Goal: Task Accomplishment & Management: Manage account settings

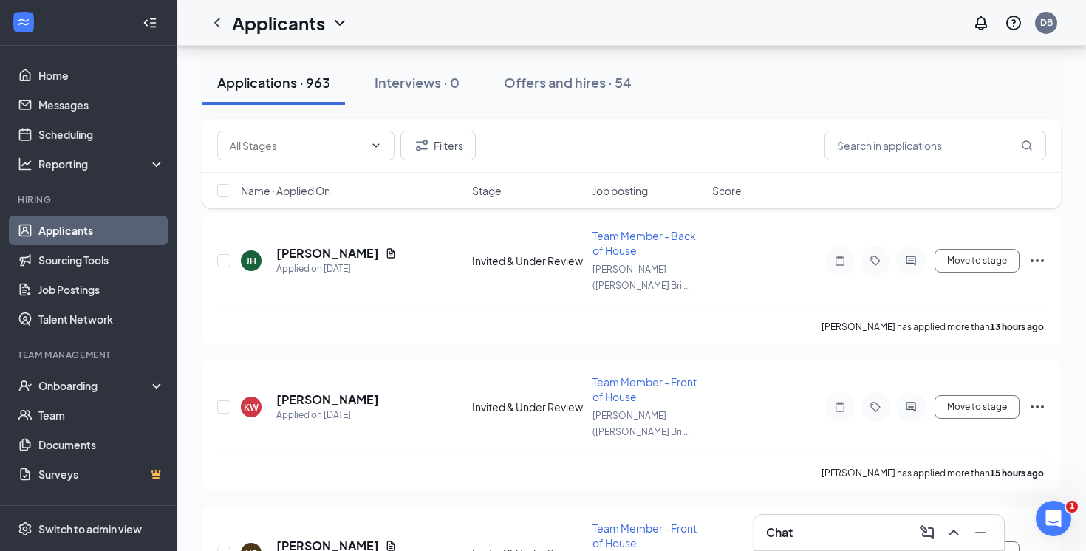
scroll to position [2029, 0]
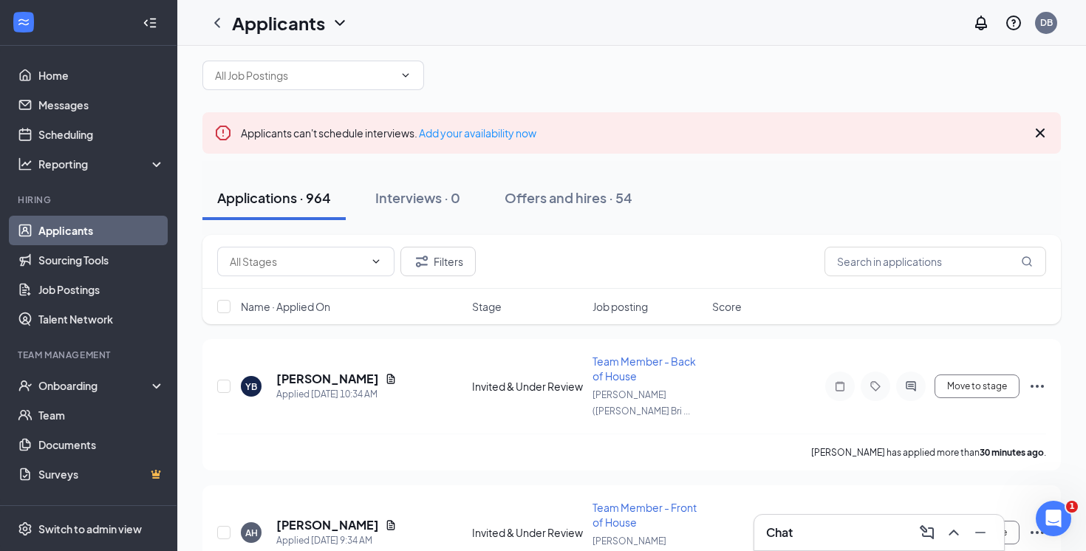
scroll to position [21, 0]
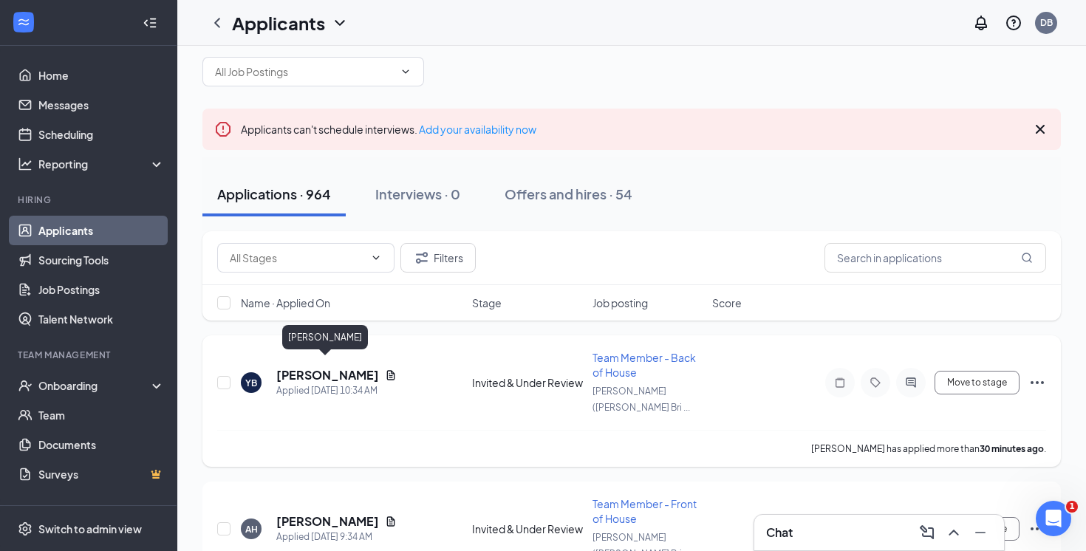
click at [323, 371] on h5 "[PERSON_NAME]" at bounding box center [327, 375] width 103 height 16
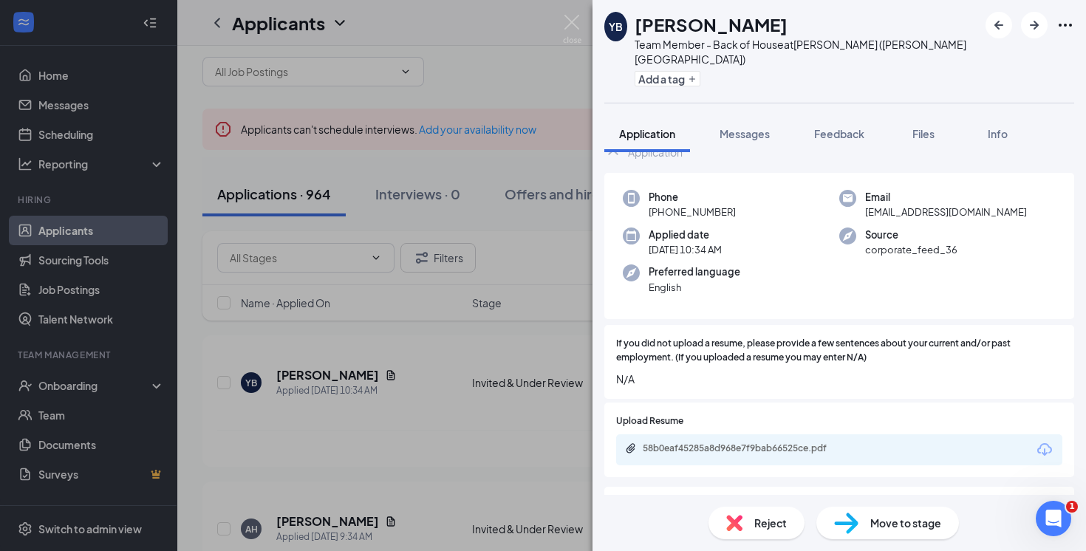
scroll to position [78, 0]
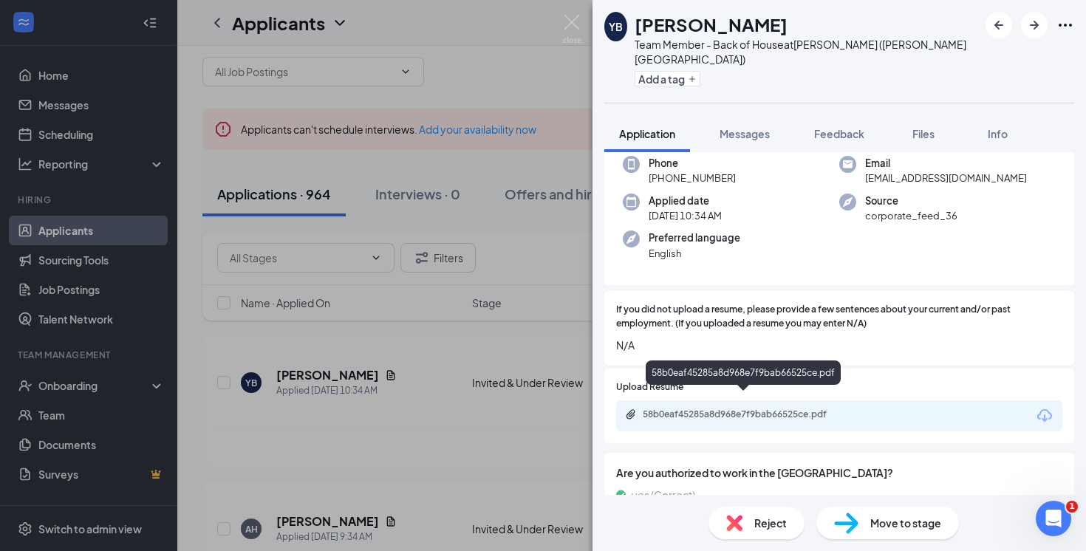
click at [753, 408] on div "58b0eaf45285a8d968e7f9bab66525ce.pdf" at bounding box center [745, 414] width 207 height 12
click at [335, 188] on div "YB Yasmine Brown Team Member - Back of House at Penrose (Platt Bridge) Add a ta…" at bounding box center [543, 275] width 1086 height 551
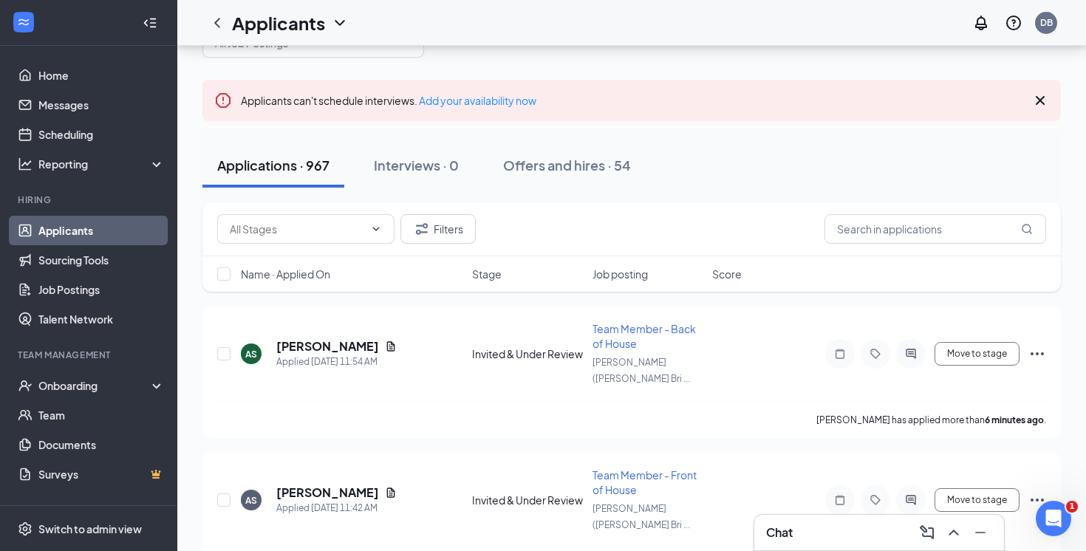
scroll to position [52, 0]
click at [334, 483] on h5 "[PERSON_NAME]" at bounding box center [327, 491] width 103 height 16
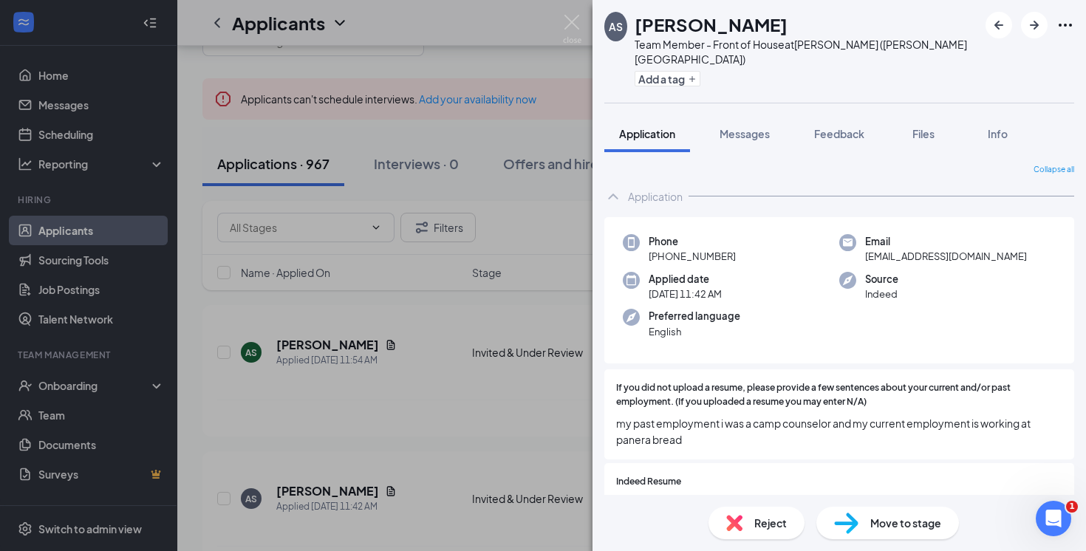
scroll to position [30, 0]
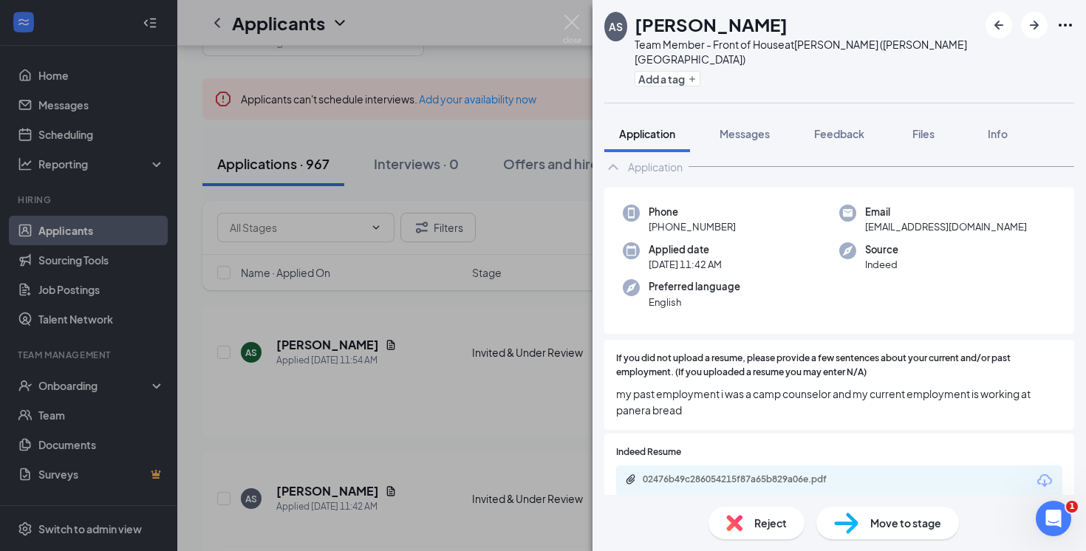
click at [406, 410] on div "AS angeline santiago Team Member - Front of House at Penrose (Platt Bridge) Add…" at bounding box center [543, 275] width 1086 height 551
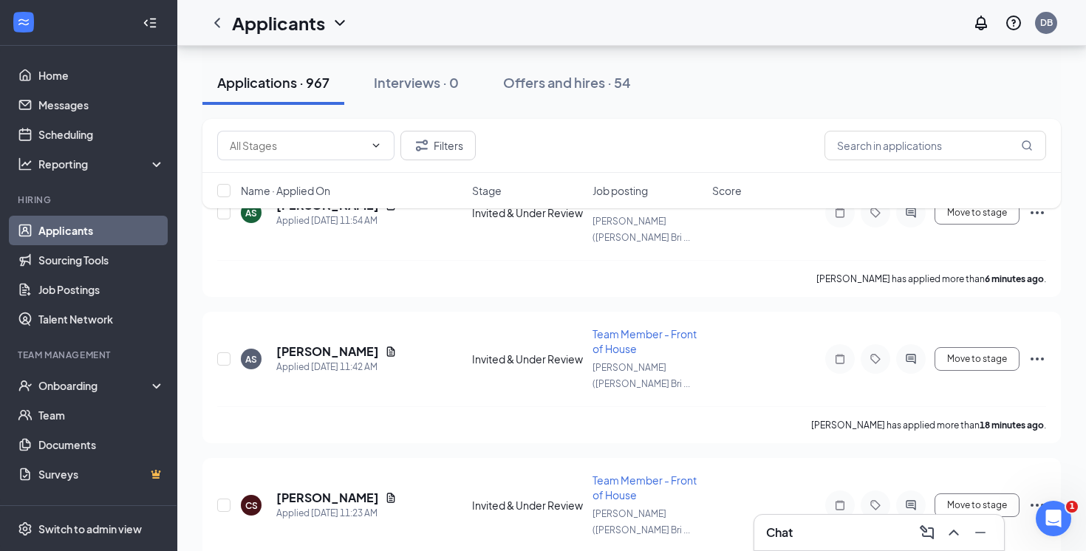
scroll to position [267, 0]
